Goal: Task Accomplishment & Management: Complete application form

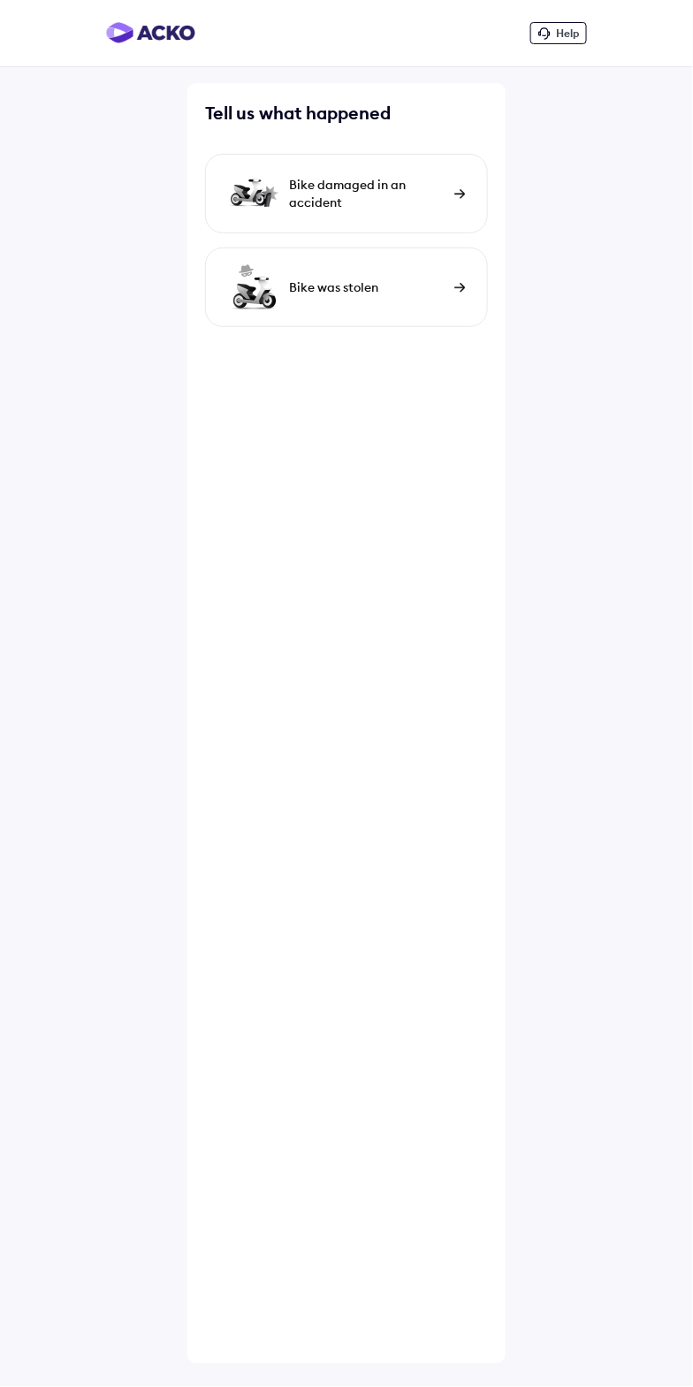
click at [363, 179] on div "Bike damaged in an accident" at bounding box center [367, 193] width 156 height 35
click at [400, 278] on div "Bike was stolen" at bounding box center [367, 287] width 156 height 18
